Goal: Task Accomplishment & Management: Manage account settings

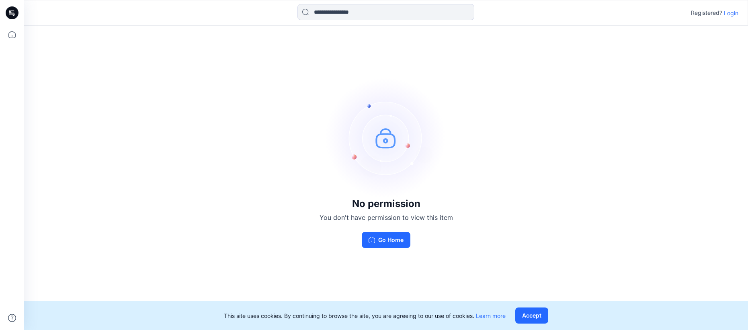
click at [729, 15] on p "Login" at bounding box center [731, 13] width 14 height 8
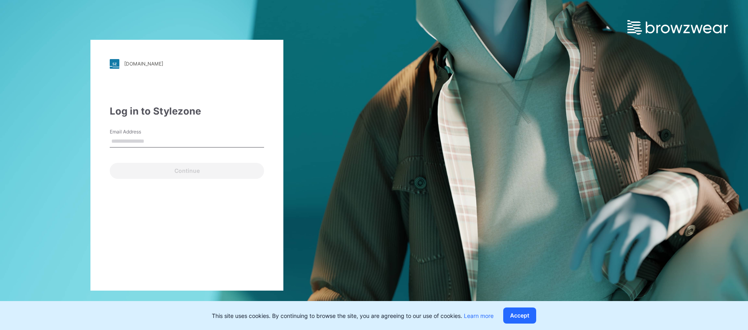
click at [186, 141] on input "Email Address" at bounding box center [187, 141] width 154 height 12
type input "**********"
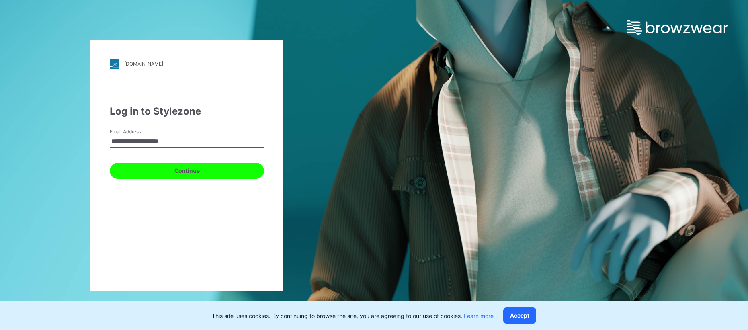
click at [185, 168] on button "Continue" at bounding box center [187, 171] width 154 height 16
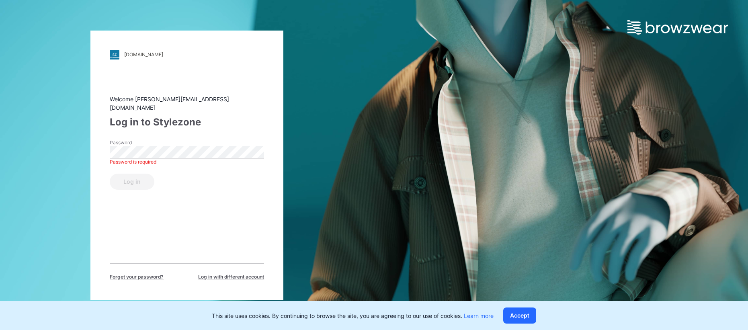
click at [127, 274] on span "Forget your password?" at bounding box center [137, 276] width 54 height 7
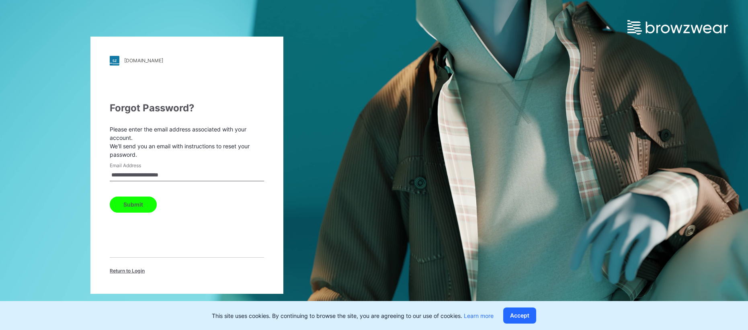
click at [132, 204] on button "Submit" at bounding box center [133, 204] width 47 height 16
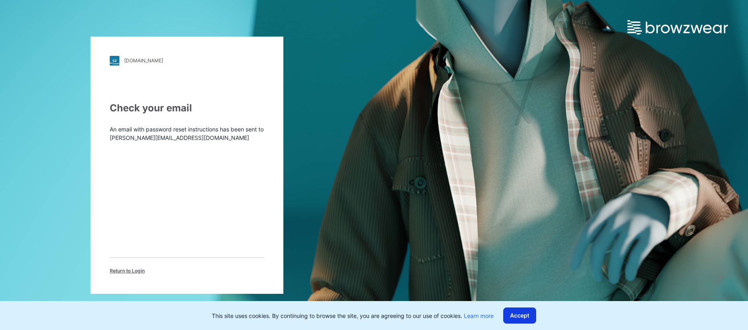
click at [519, 309] on button "Accept" at bounding box center [519, 315] width 33 height 16
